Goal: Information Seeking & Learning: Learn about a topic

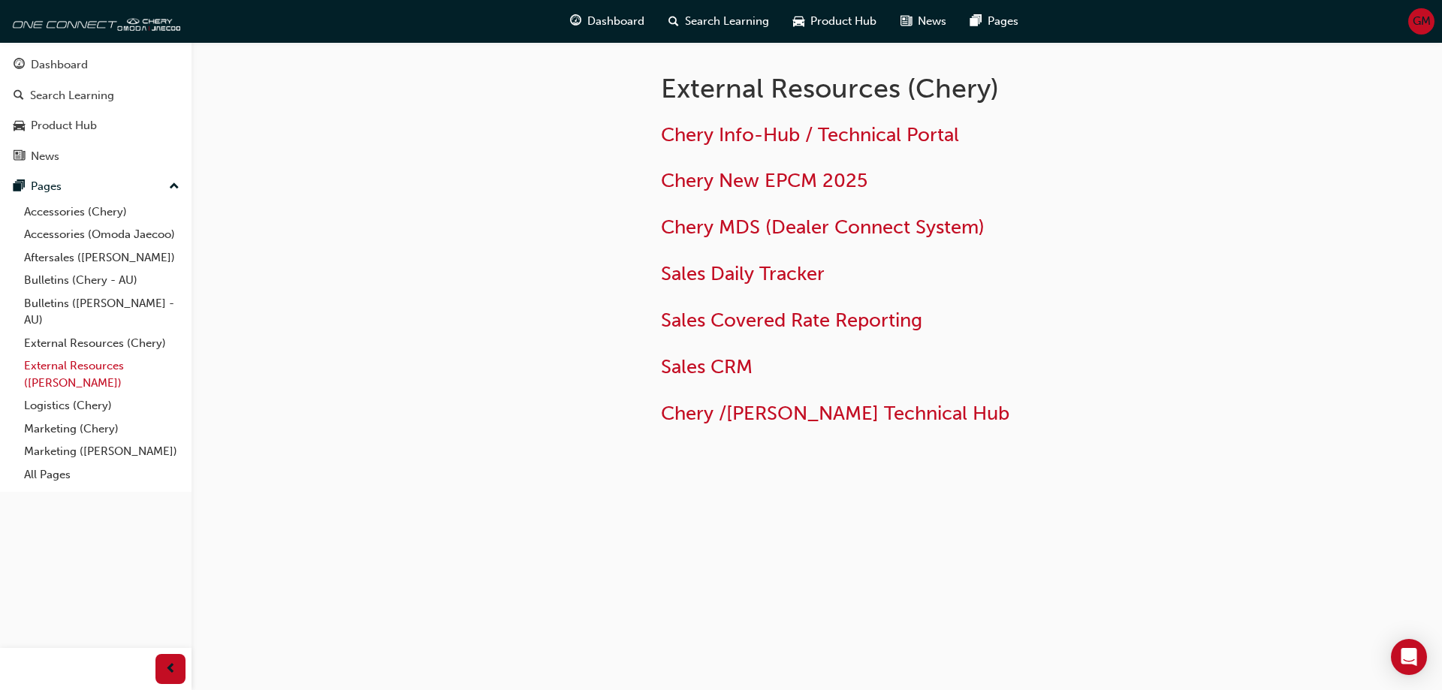
click at [118, 366] on link "External Resources ([PERSON_NAME])" at bounding box center [101, 374] width 167 height 40
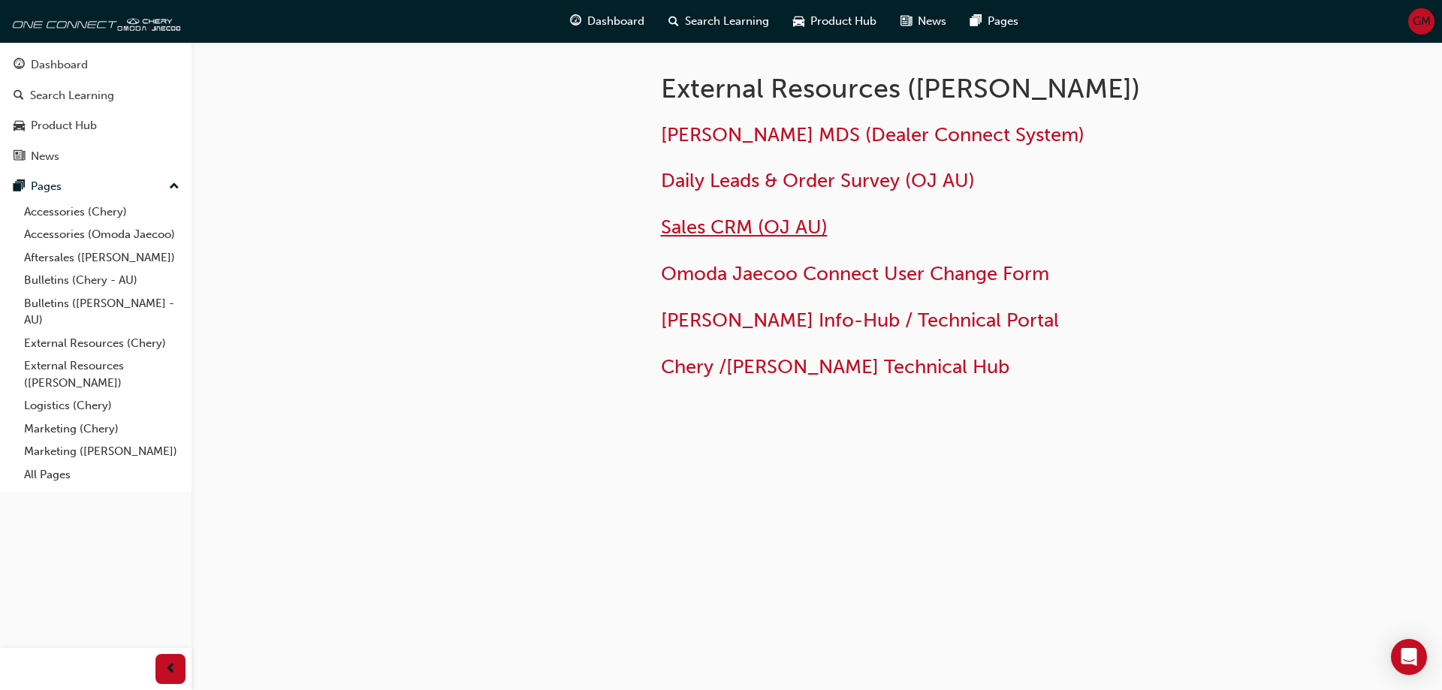
click at [734, 234] on span "Sales CRM (OJ AU)" at bounding box center [744, 226] width 167 height 23
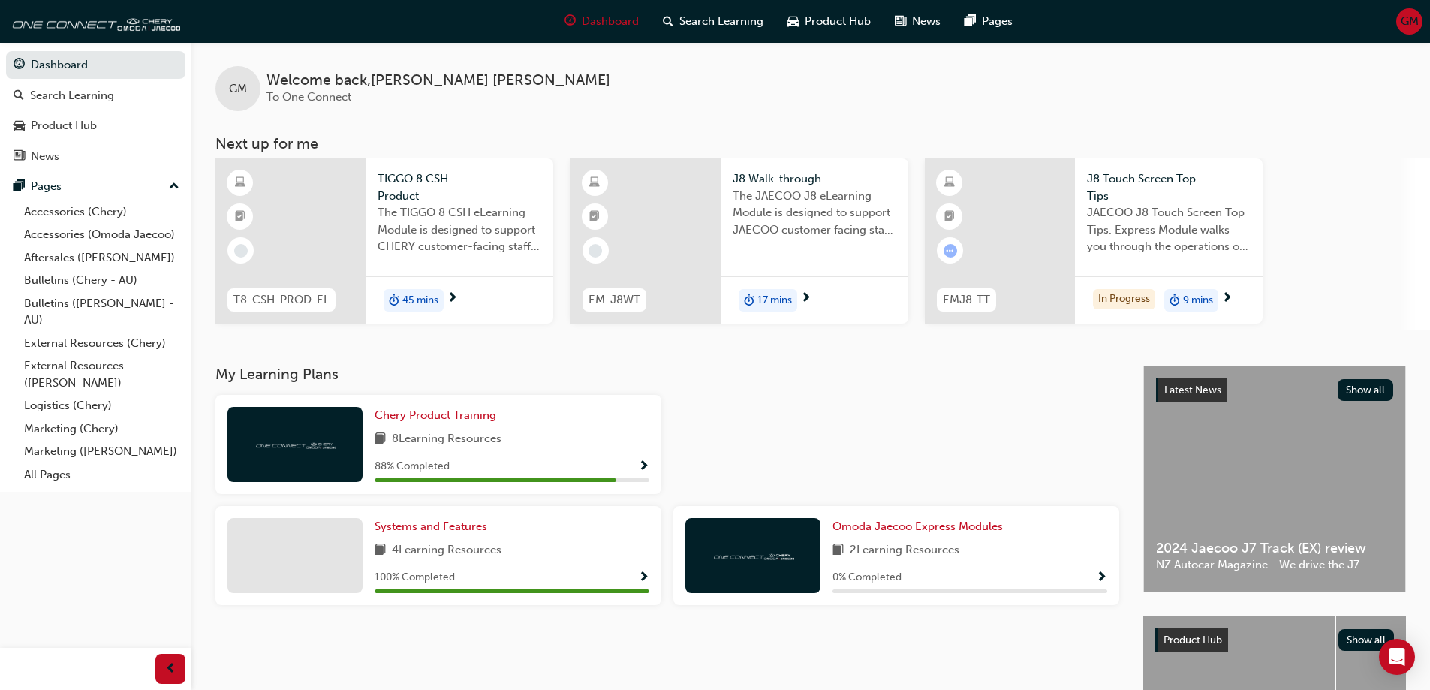
click at [1214, 264] on div "JAECOO J8 Touch Screen Top Tips. Express Module walks you through the operation…" at bounding box center [1169, 234] width 164 height 60
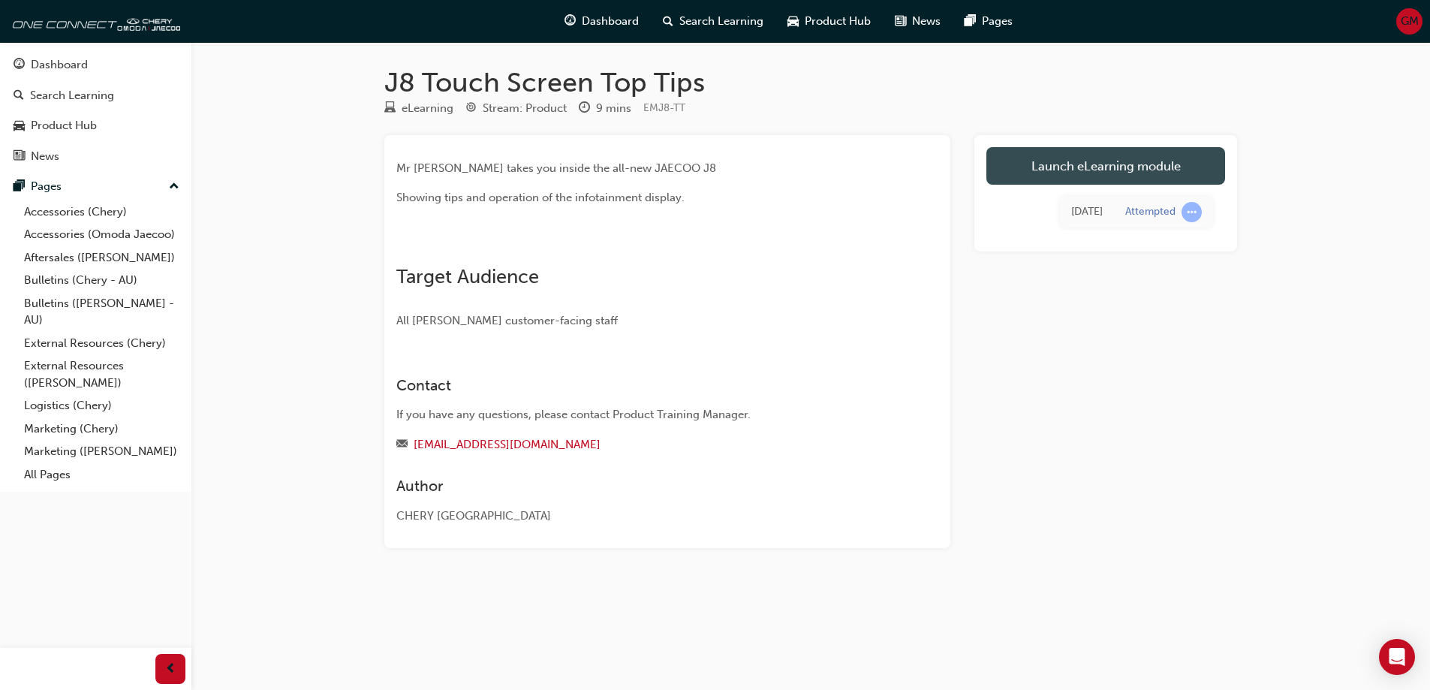
click at [1146, 167] on link "Launch eLearning module" at bounding box center [1106, 166] width 239 height 38
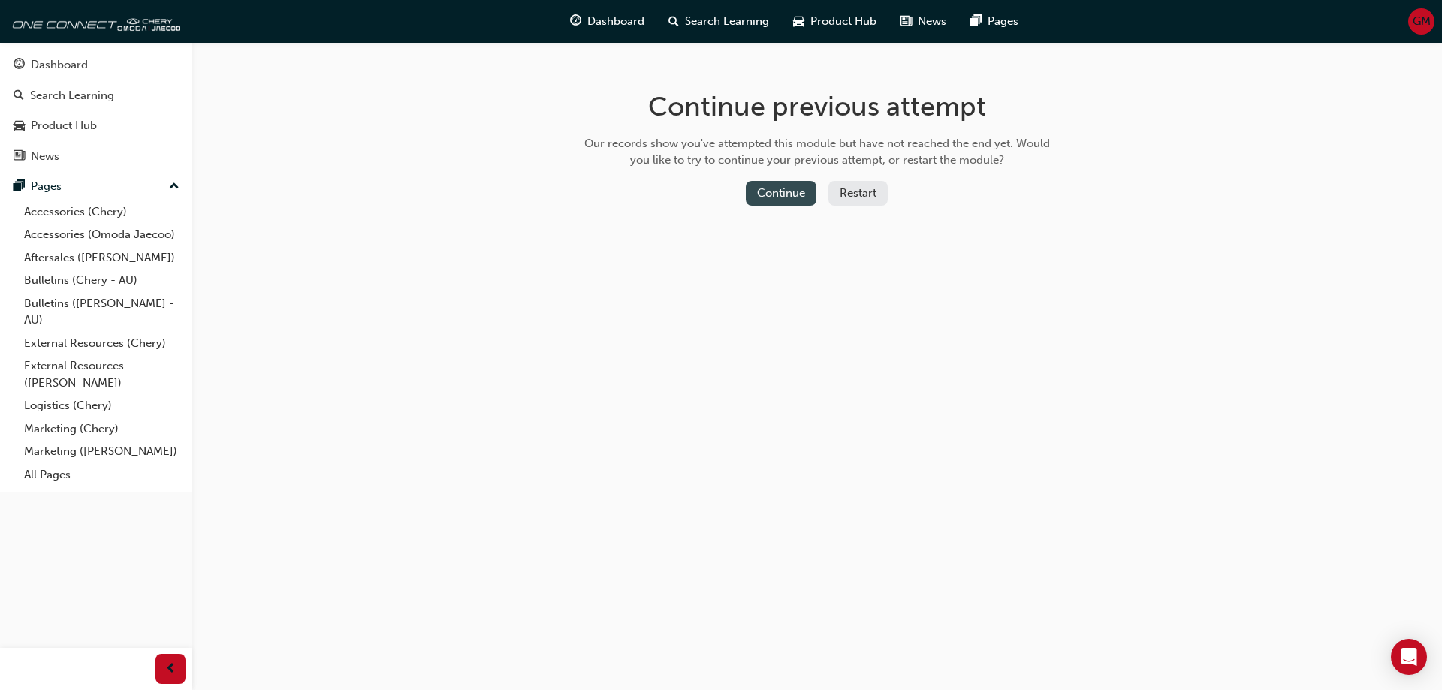
click at [760, 192] on button "Continue" at bounding box center [781, 193] width 71 height 25
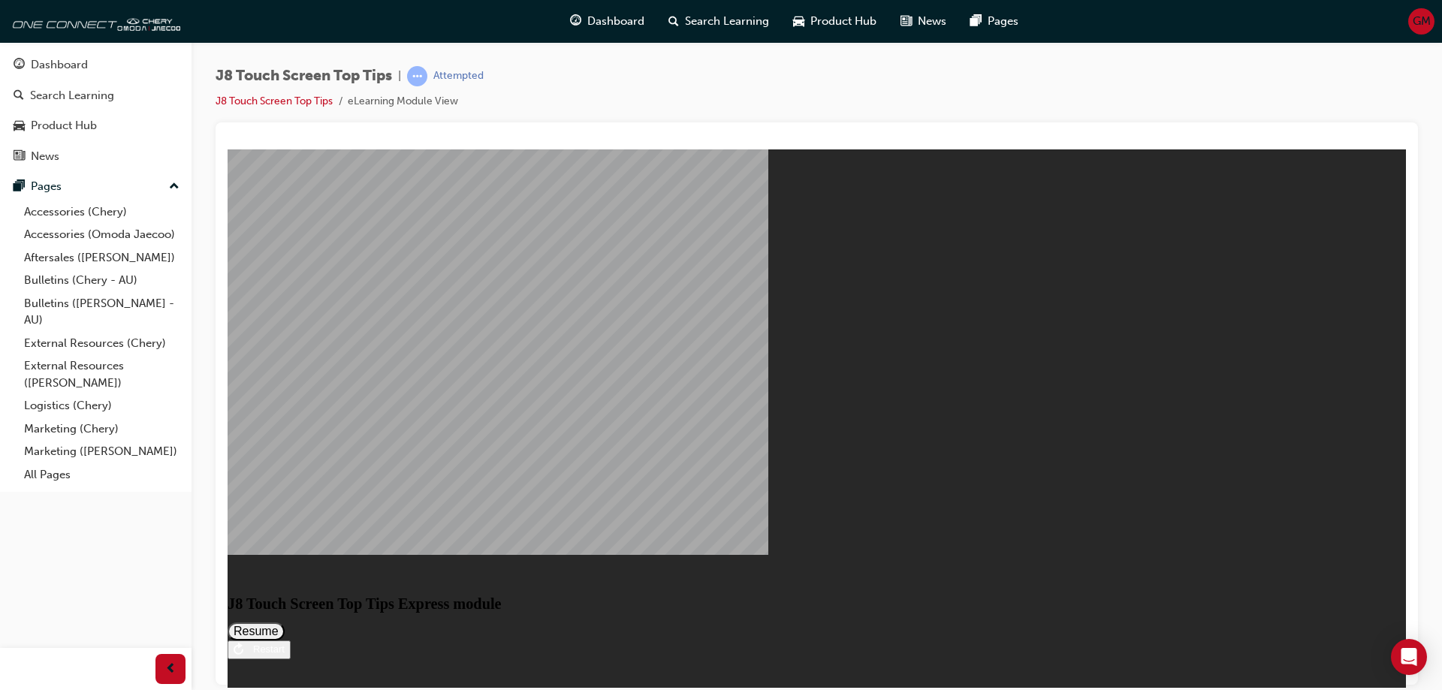
click at [285, 622] on button "Resume" at bounding box center [256, 631] width 57 height 18
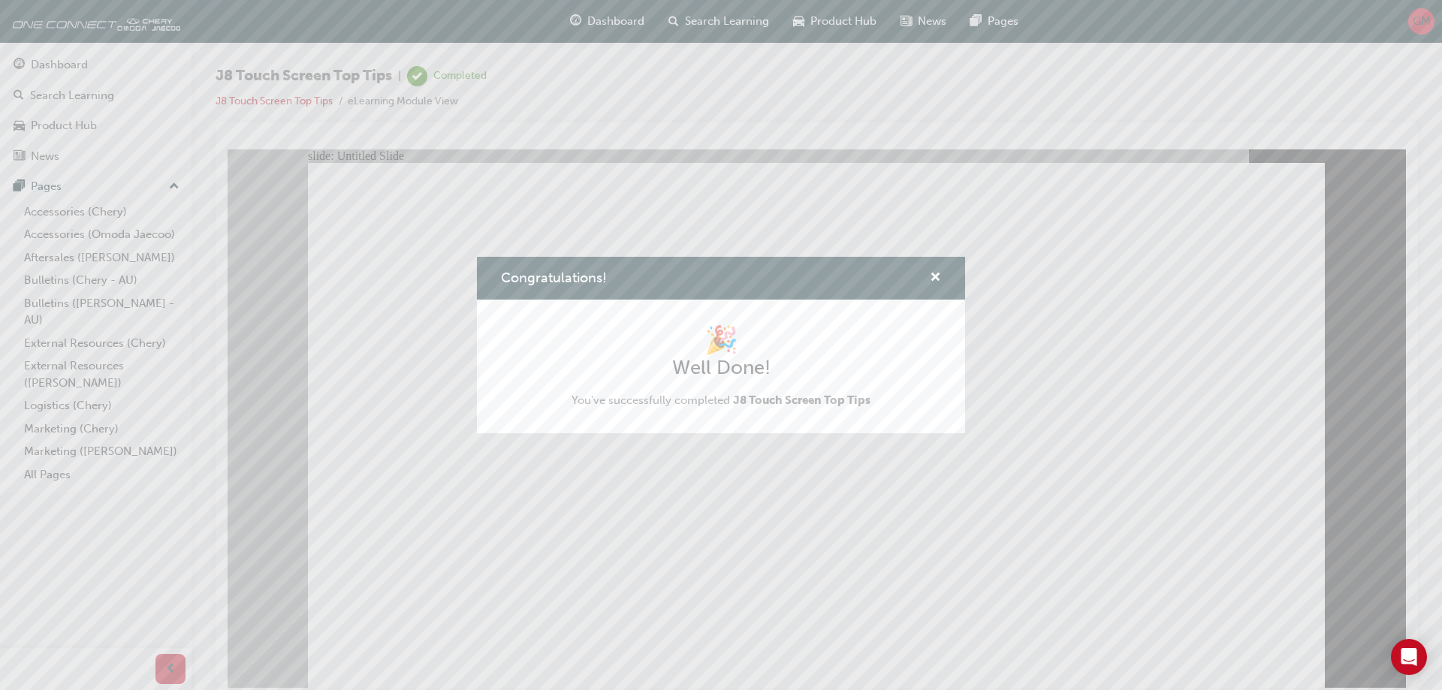
click at [1260, 616] on div "Congratulations! 🎉 Well Done! You've successfully completed J8 Touch Screen Top…" at bounding box center [721, 345] width 1442 height 690
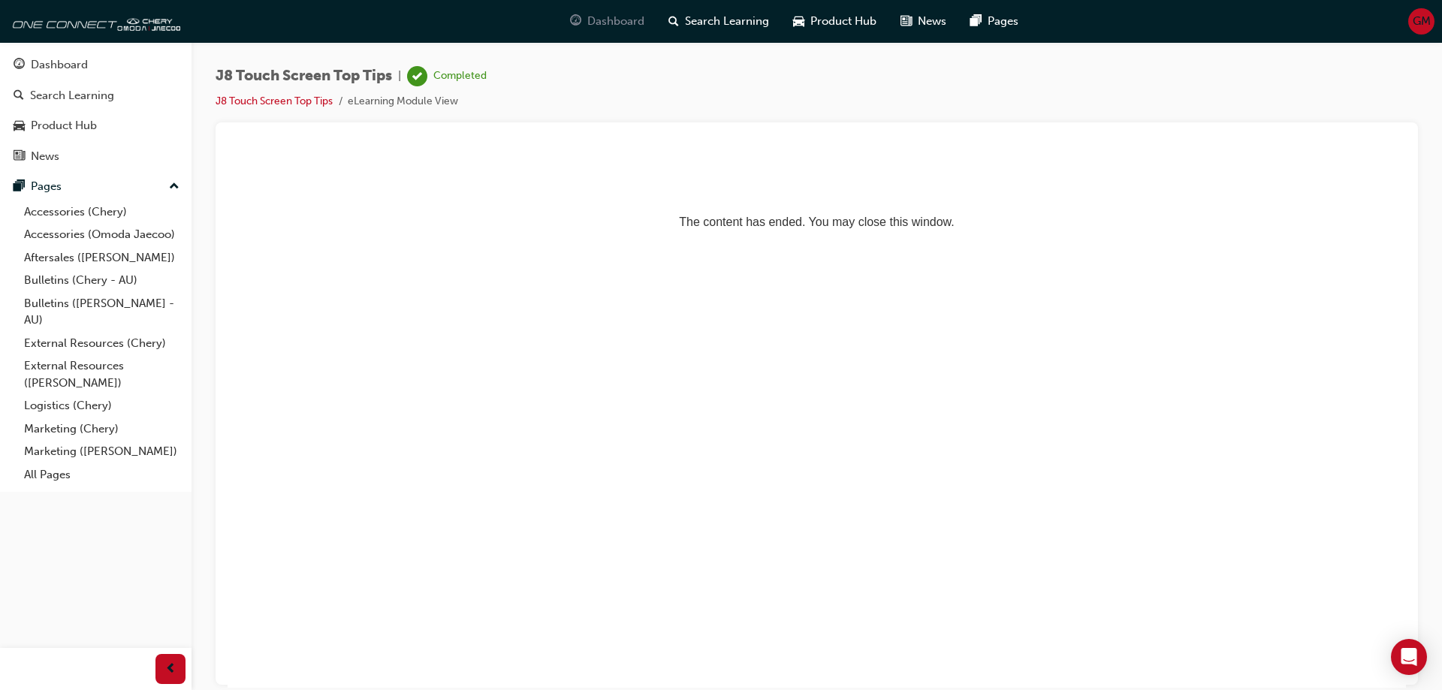
click at [594, 28] on span "Dashboard" at bounding box center [615, 21] width 57 height 17
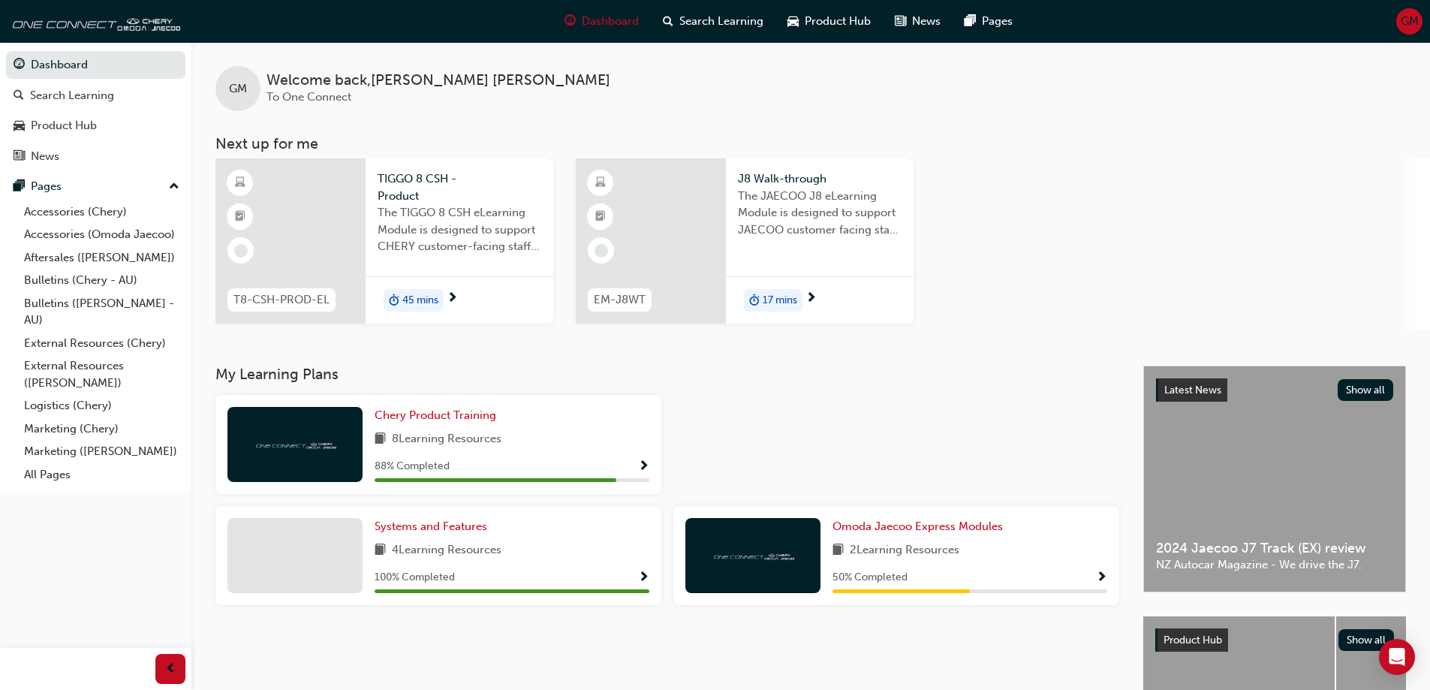
click at [790, 221] on span "The JAECOO J8 eLearning Module is designed to support JAECOO customer facing st…" at bounding box center [820, 213] width 164 height 51
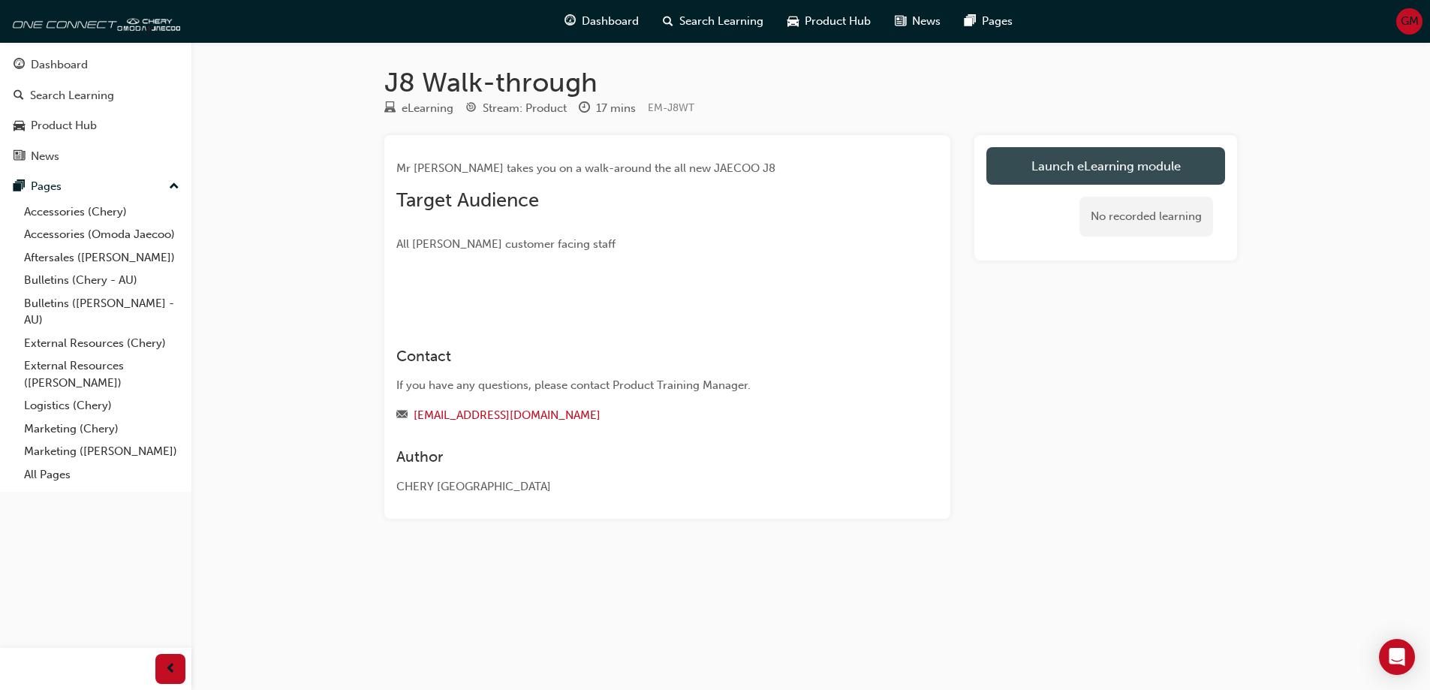
click at [1086, 164] on link "Launch eLearning module" at bounding box center [1106, 166] width 239 height 38
